Goal: Task Accomplishment & Management: Use online tool/utility

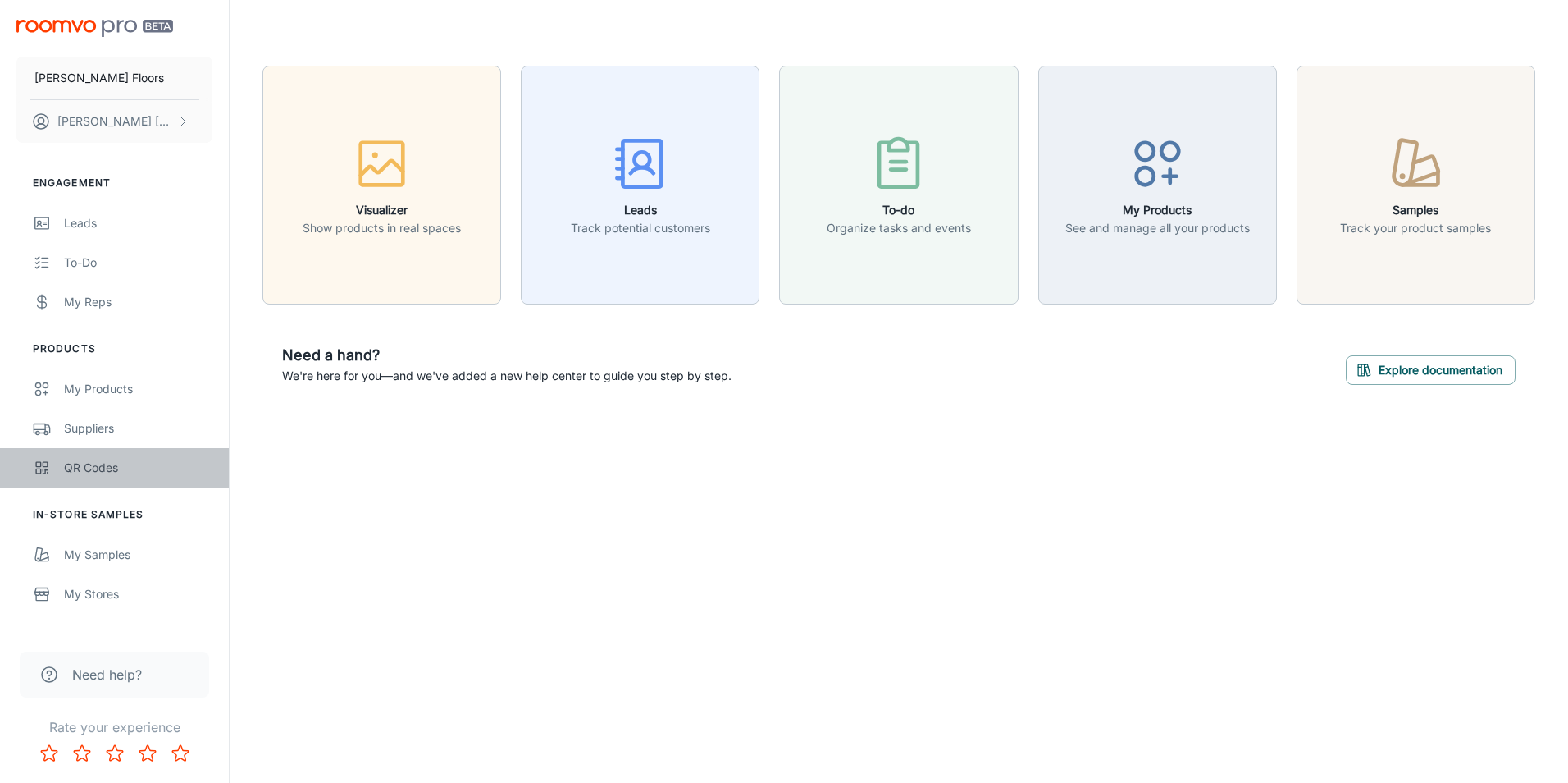
click at [100, 470] on div "QR Codes" at bounding box center [138, 468] width 149 height 18
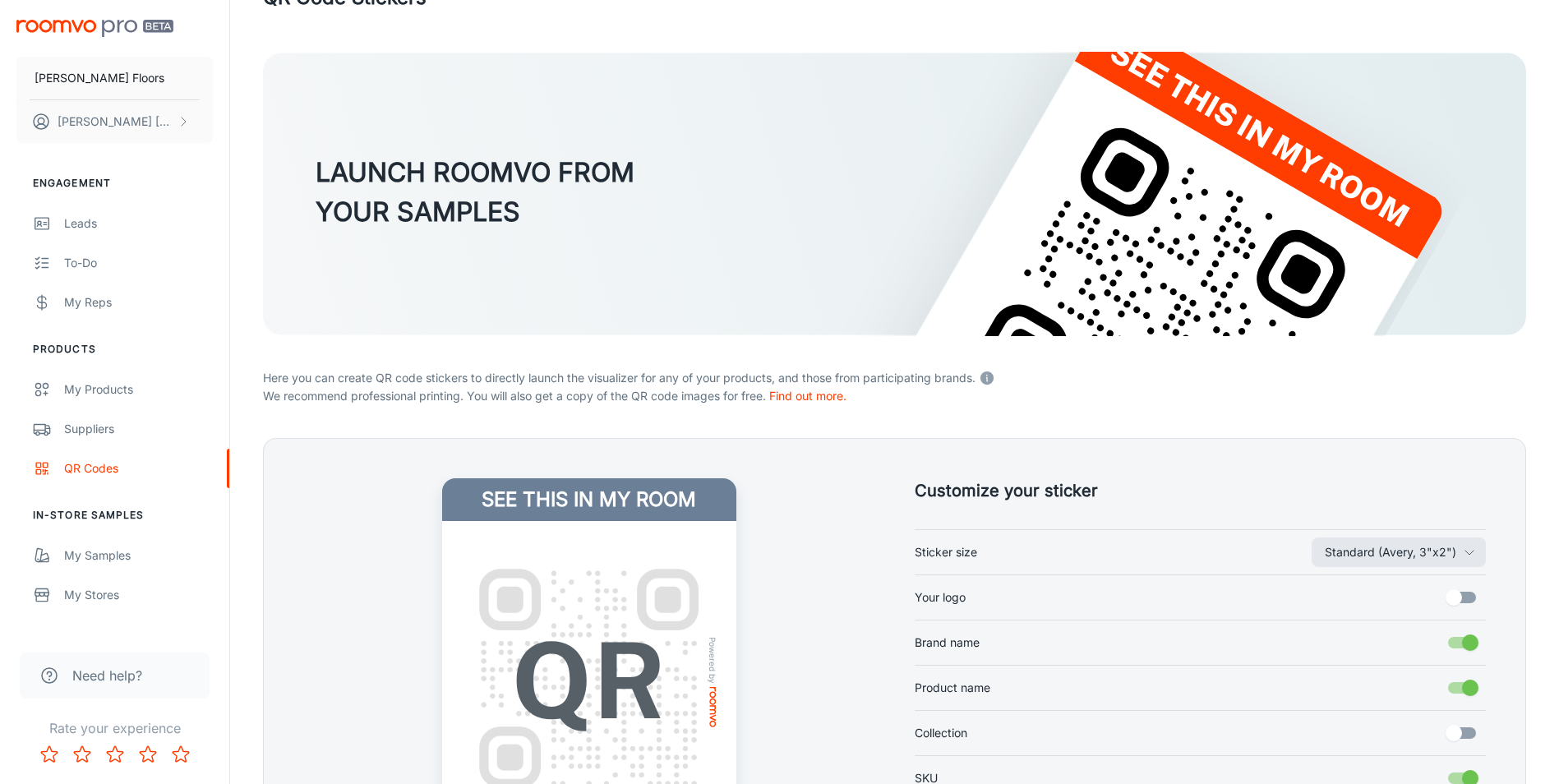
scroll to position [165, 0]
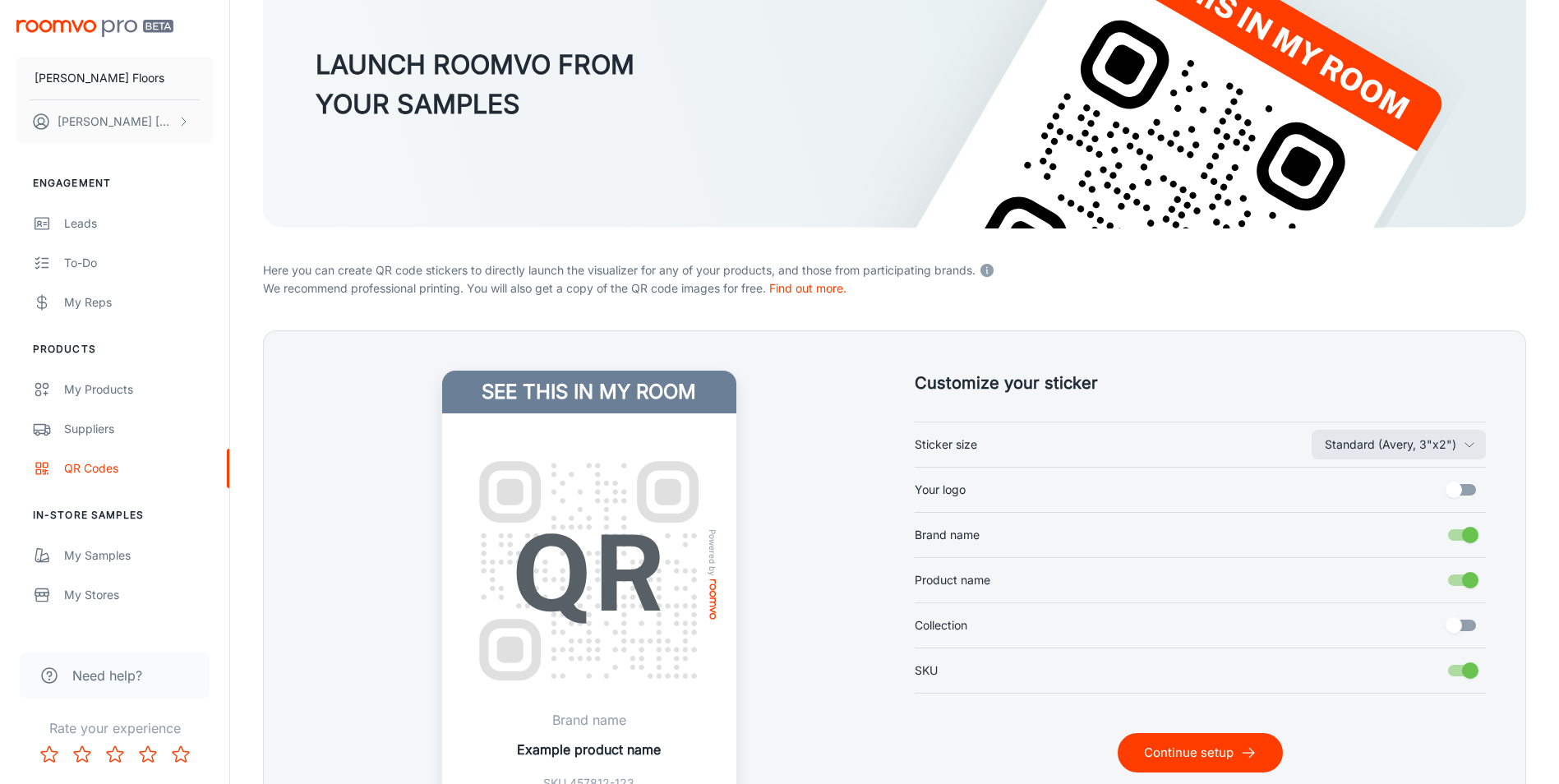
click at [1481, 492] on input "Your logo" at bounding box center [1453, 490] width 94 height 31
checkbox input "true"
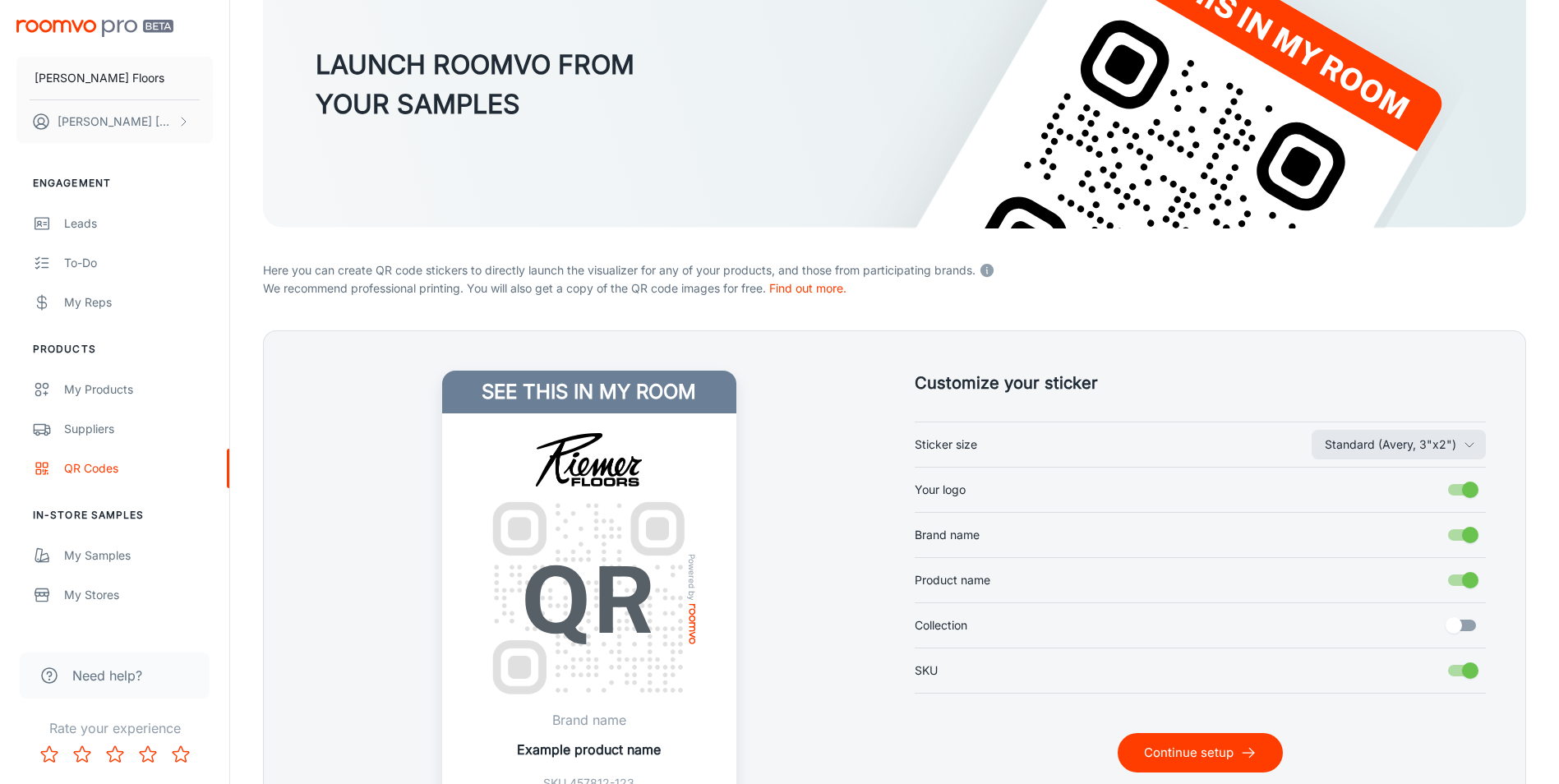
click at [1262, 748] on button "Continue setup" at bounding box center [1200, 752] width 166 height 40
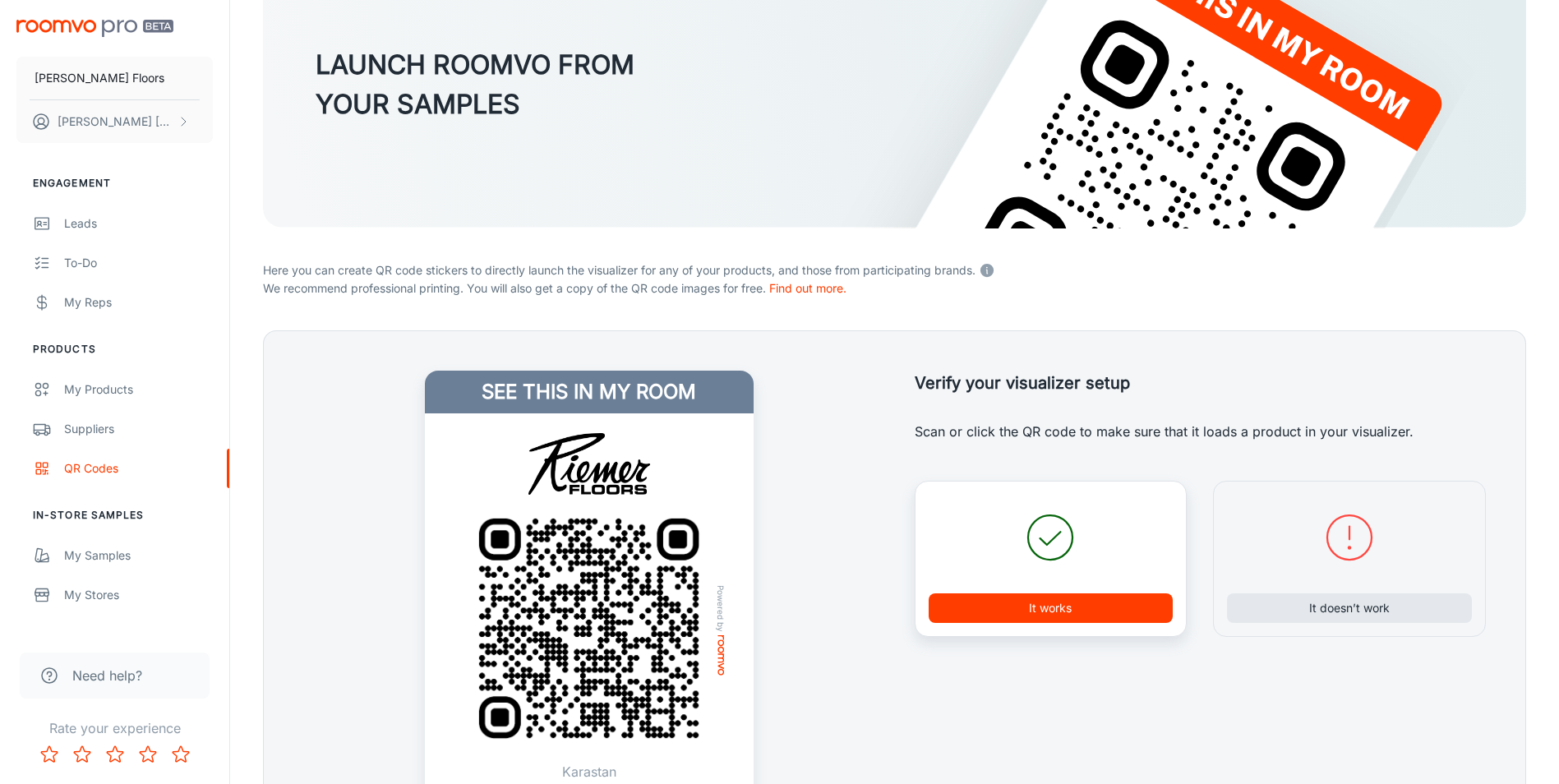
click at [1019, 595] on button "It works" at bounding box center [1051, 608] width 245 height 30
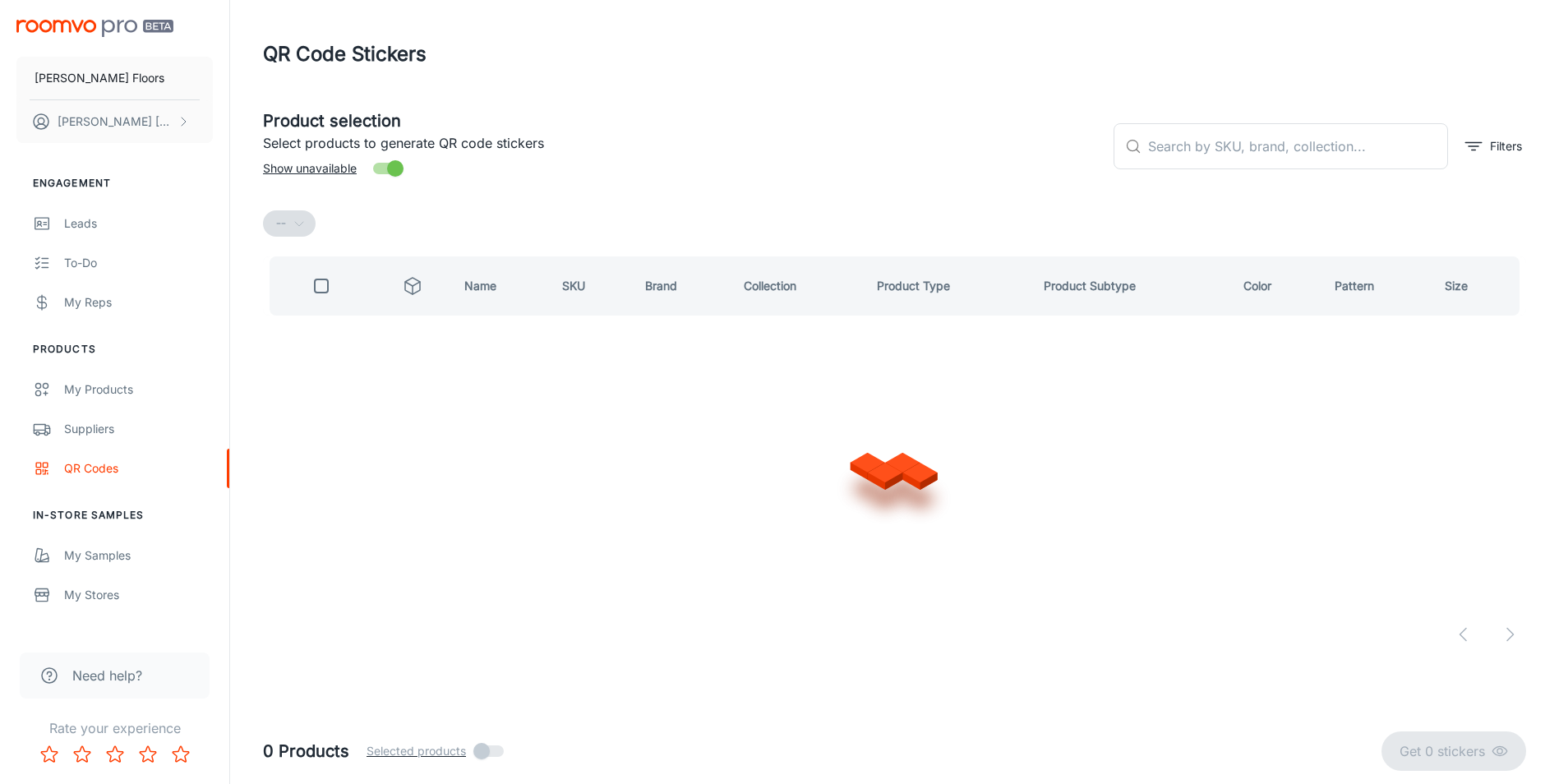
scroll to position [0, 0]
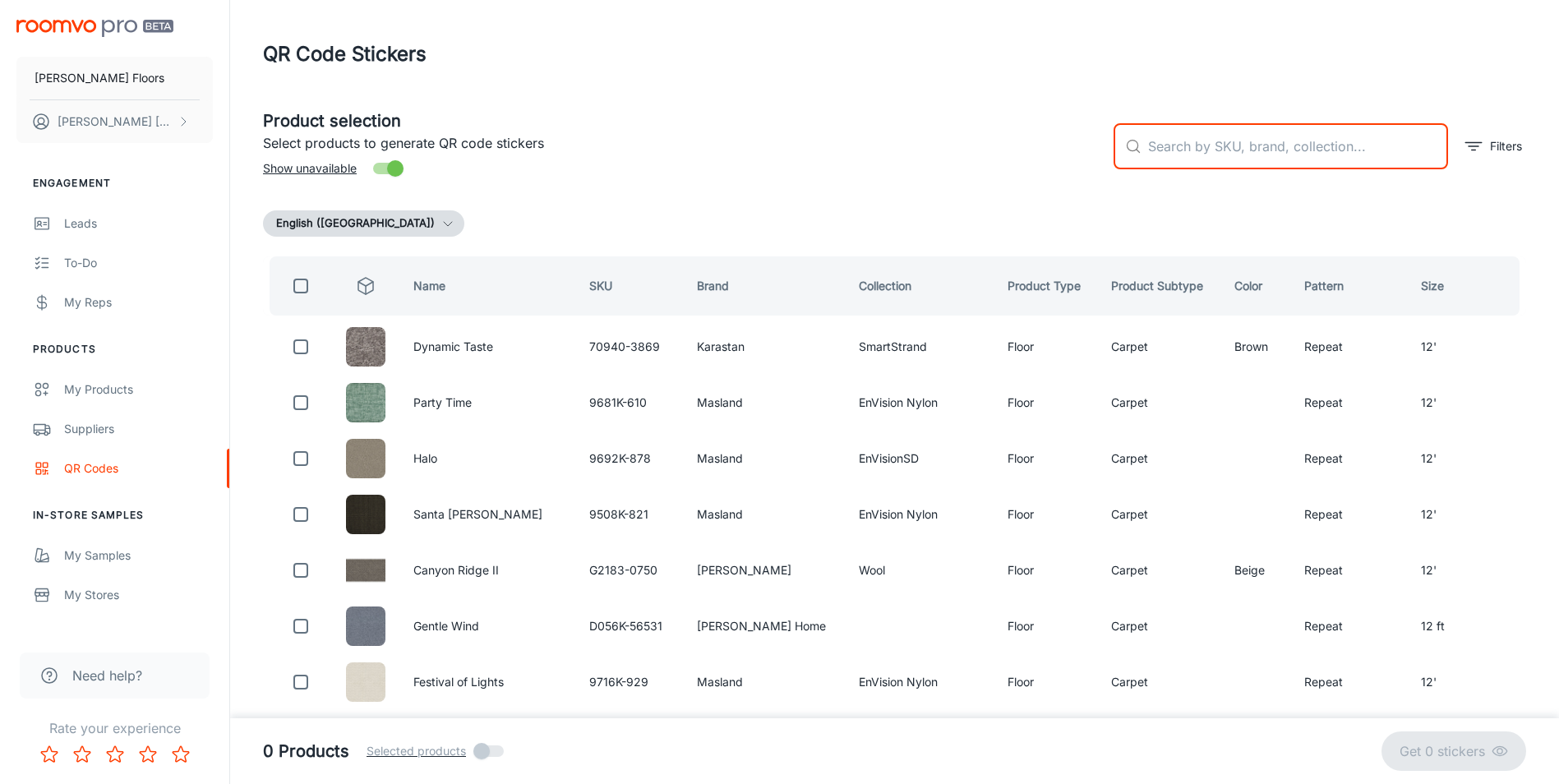
click at [1180, 159] on input "text" at bounding box center [1299, 146] width 300 height 46
type input "vanzetti"
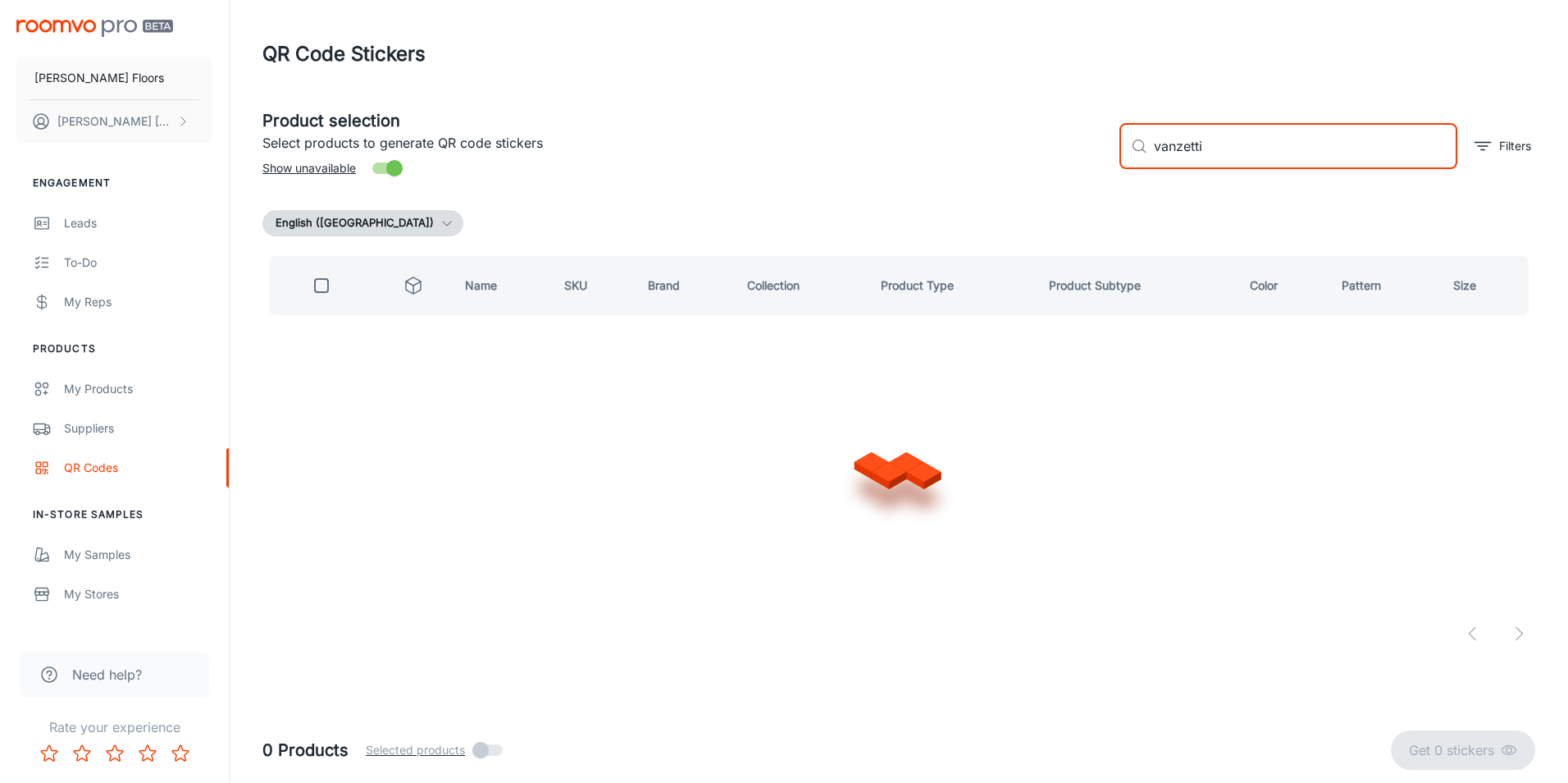
checkbox input "true"
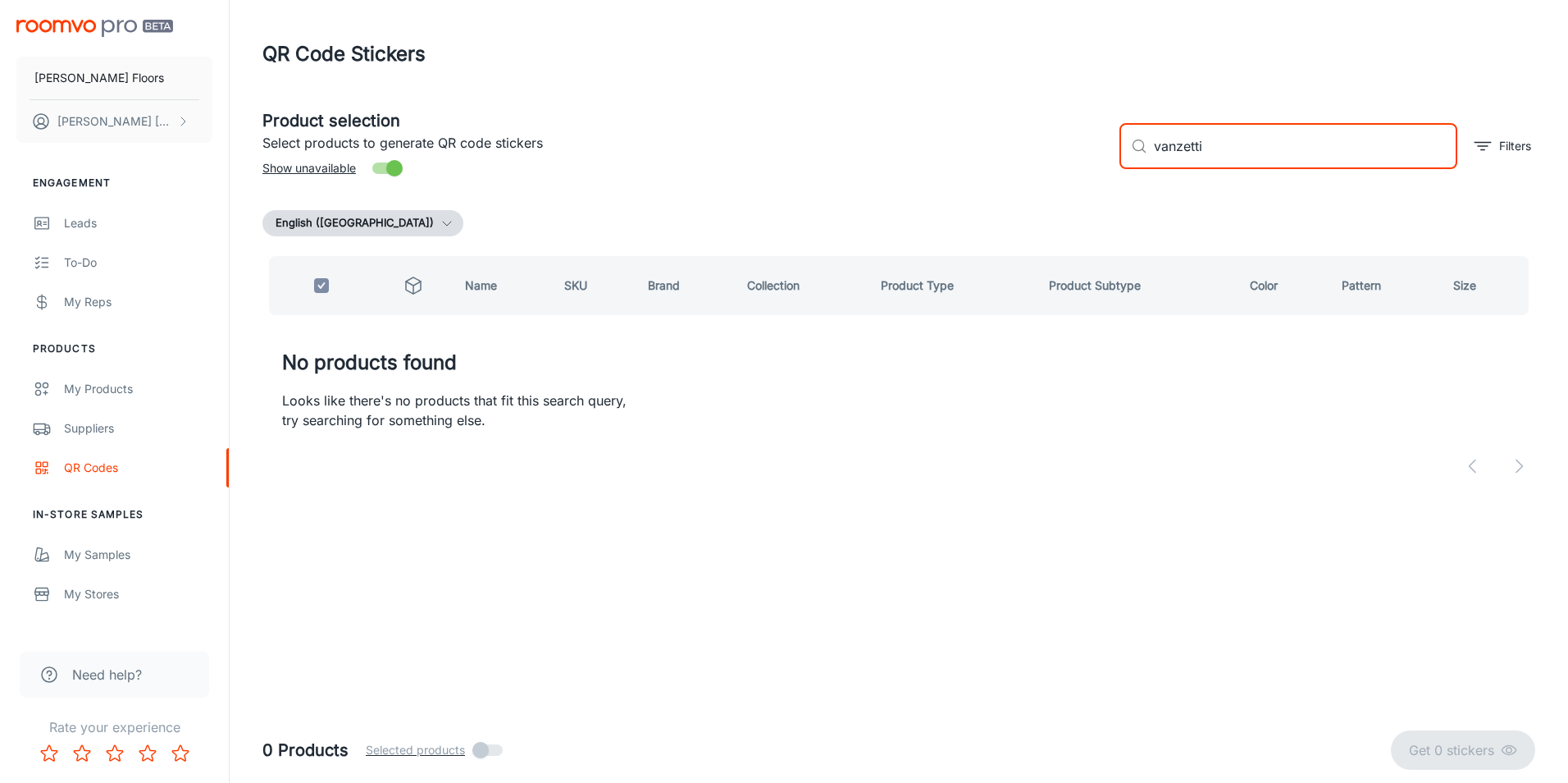
drag, startPoint x: 1223, startPoint y: 148, endPoint x: 1124, endPoint y: 150, distance: 99.0
click at [1094, 155] on div "Product selection Select products to generate QR code stickers Show unavailable…" at bounding box center [892, 139] width 1286 height 89
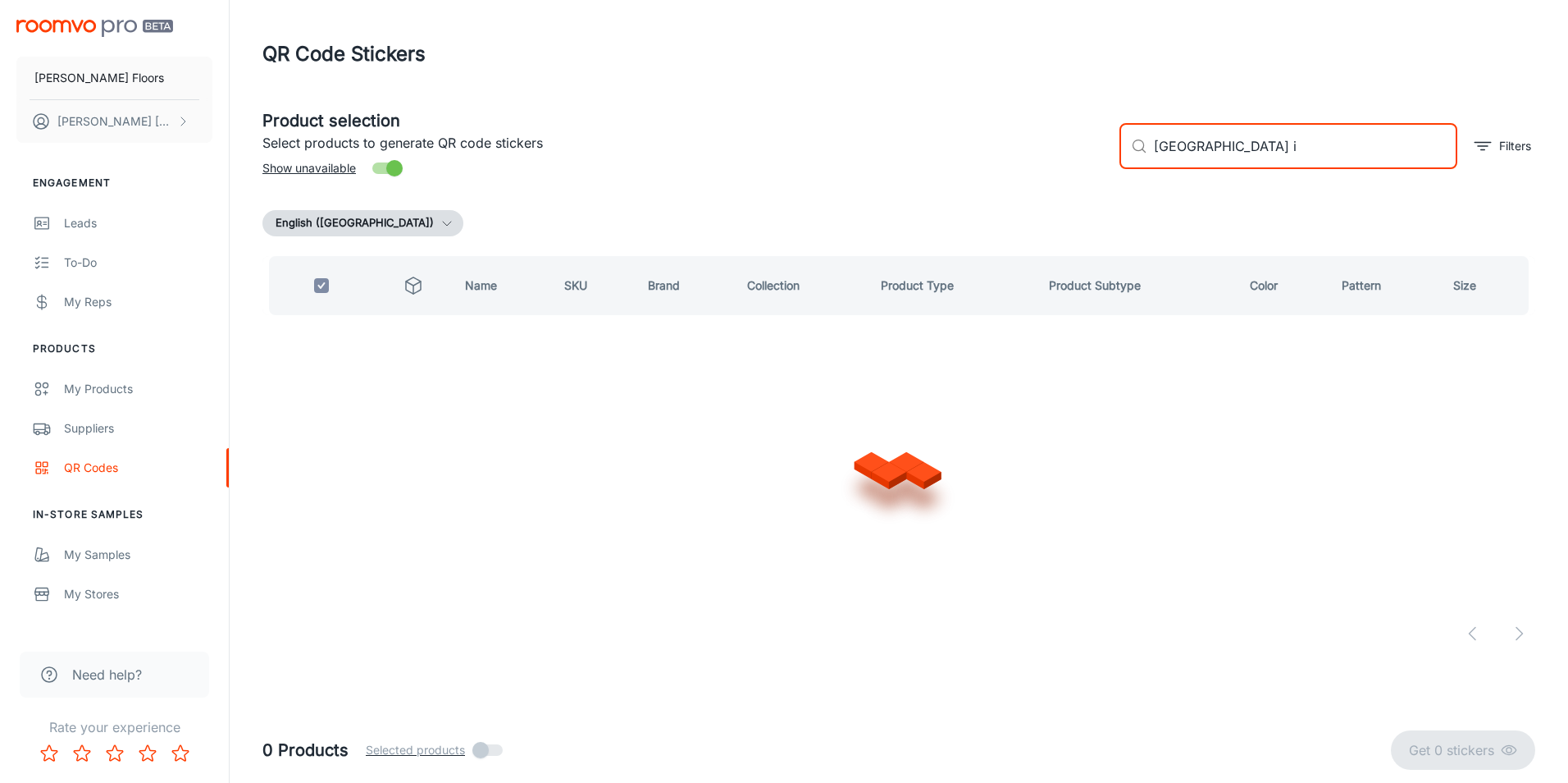
type input "cathedral hill ii"
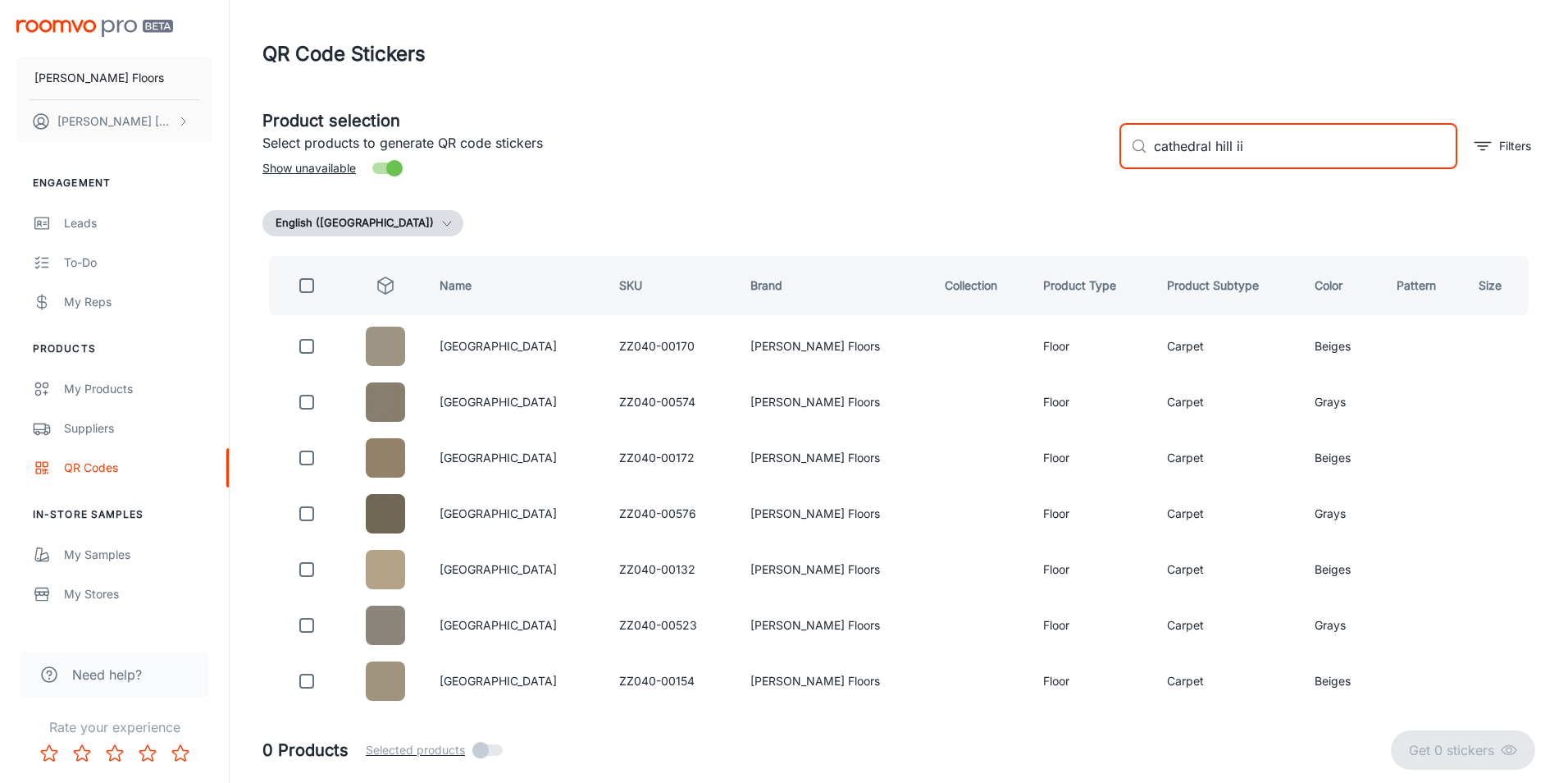
checkbox input "false"
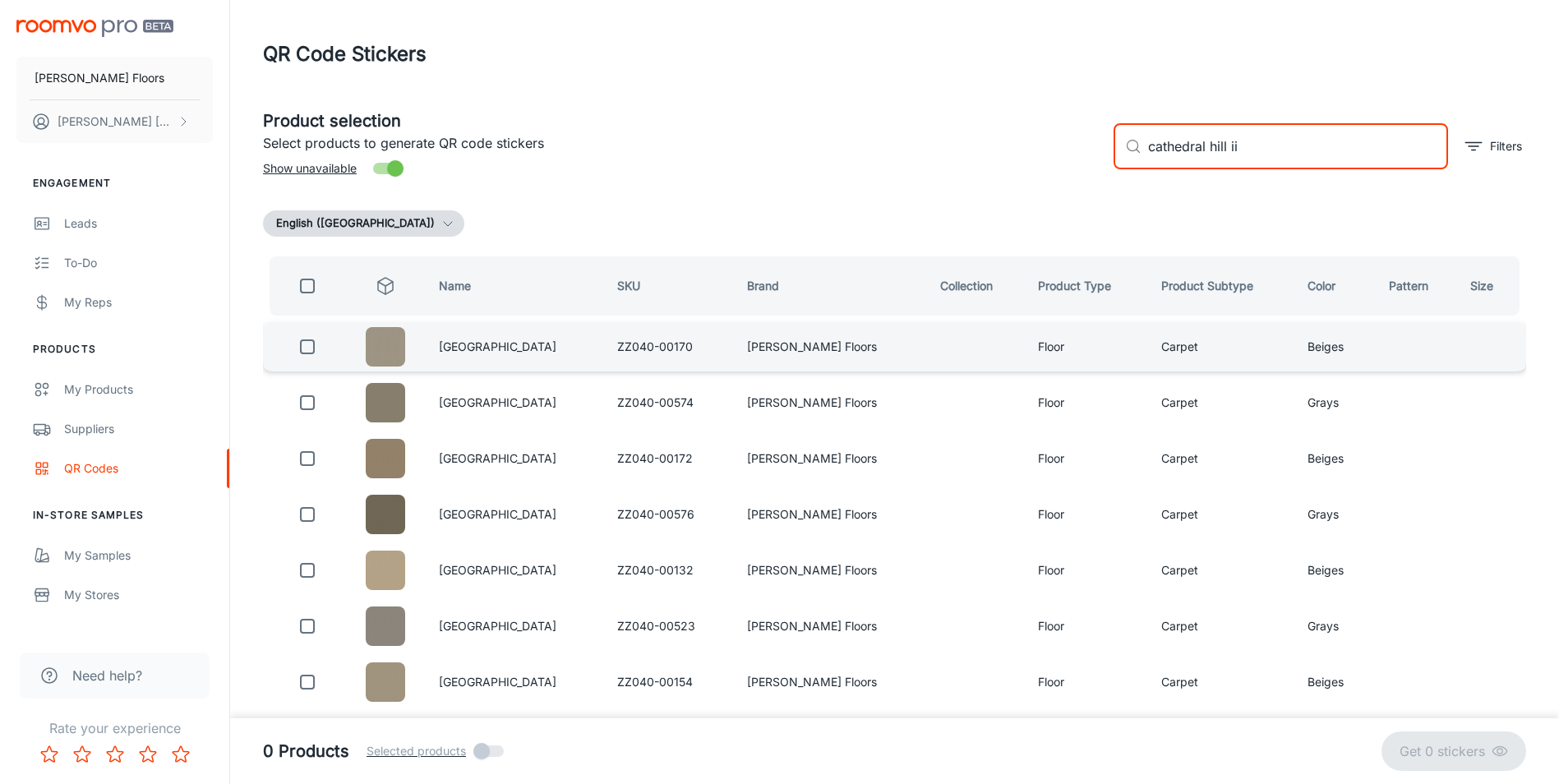
type input "cathedral hill ii"
click at [306, 350] on input "checkbox" at bounding box center [308, 347] width 33 height 33
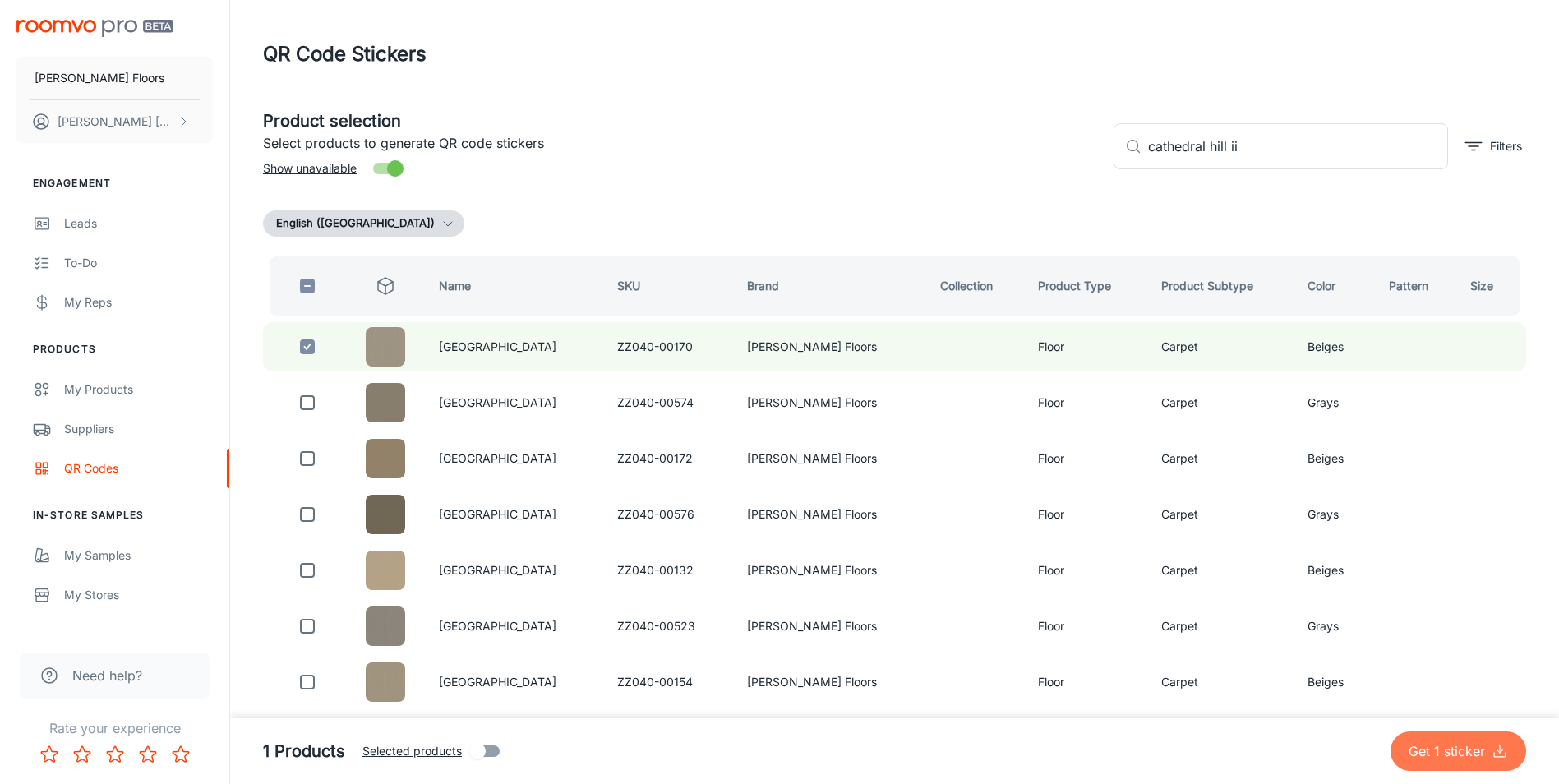
click at [1450, 757] on p "Get 1 sticker" at bounding box center [1451, 751] width 83 height 19
checkbox input "false"
